Goal: Navigation & Orientation: Find specific page/section

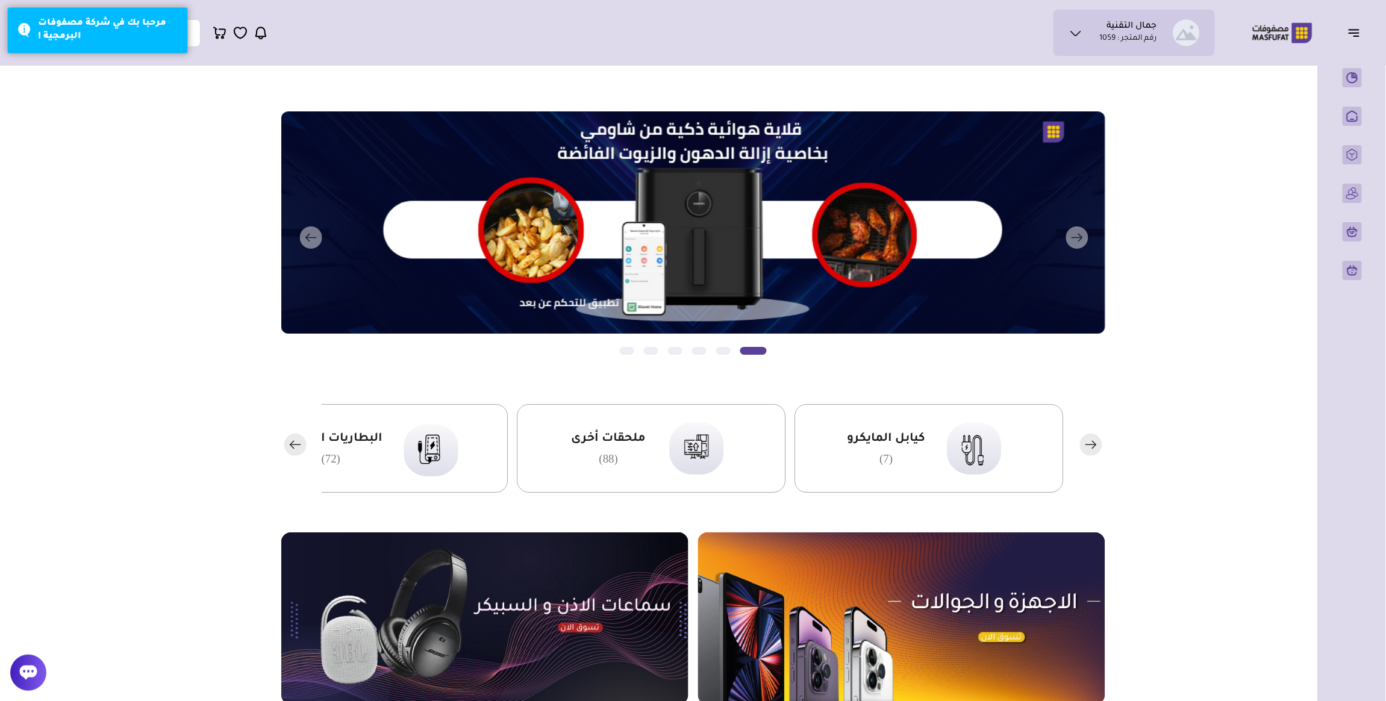
click at [1078, 28] on icon at bounding box center [1076, 33] width 14 height 14
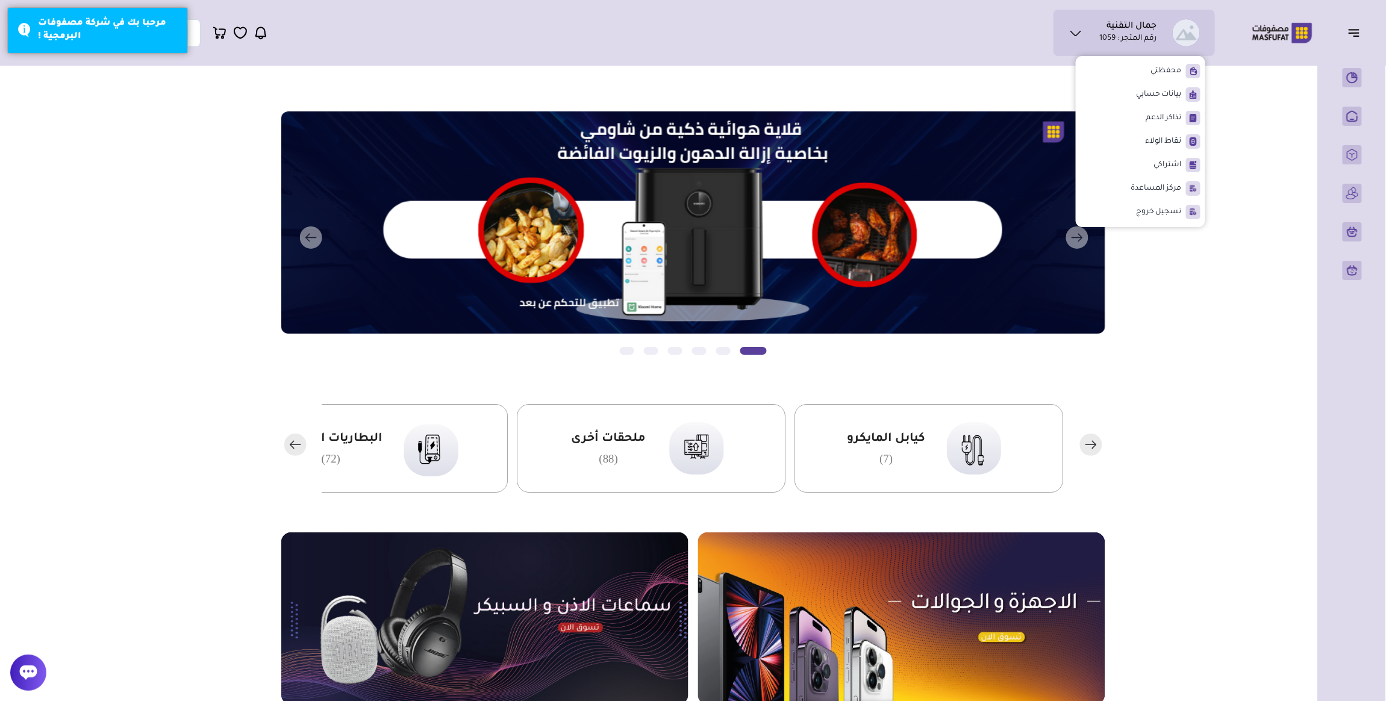
click at [1078, 28] on icon at bounding box center [1076, 33] width 14 height 14
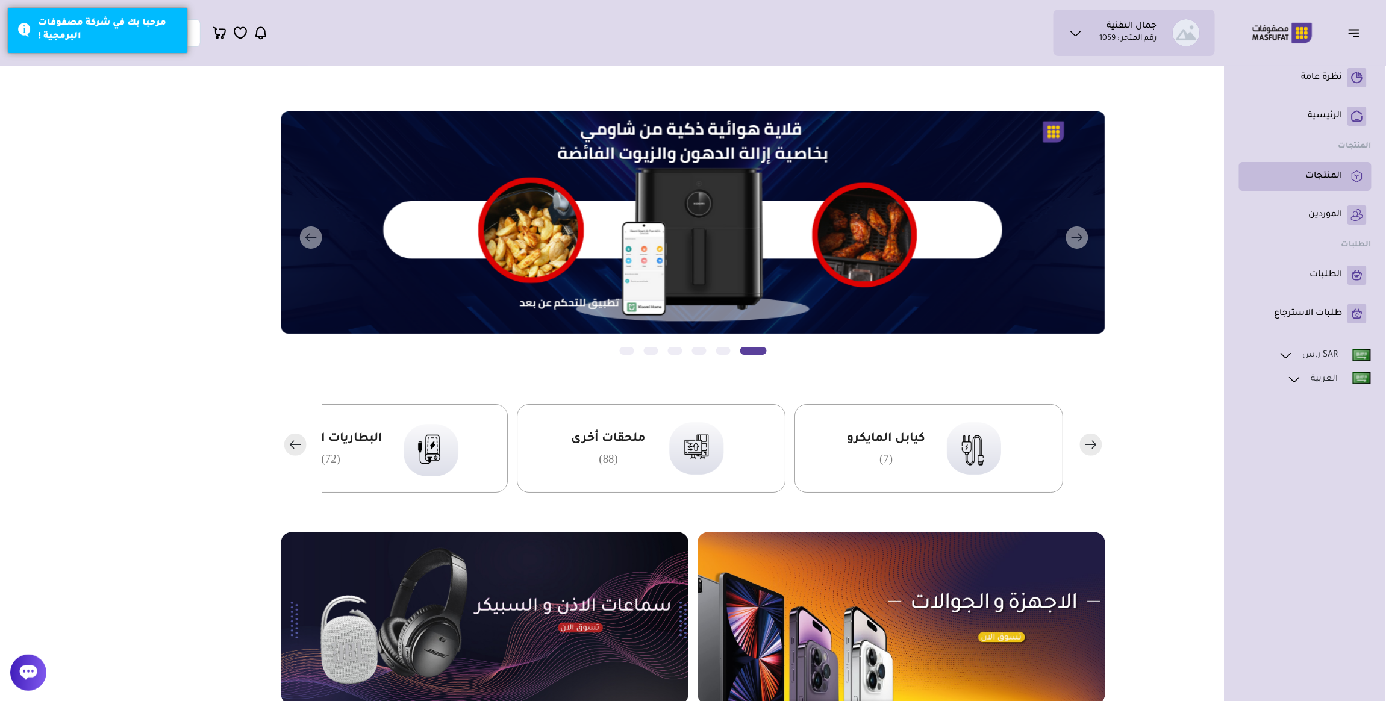
click at [1335, 181] on p "المنتجات" at bounding box center [1324, 176] width 37 height 12
